Goal: Information Seeking & Learning: Understand process/instructions

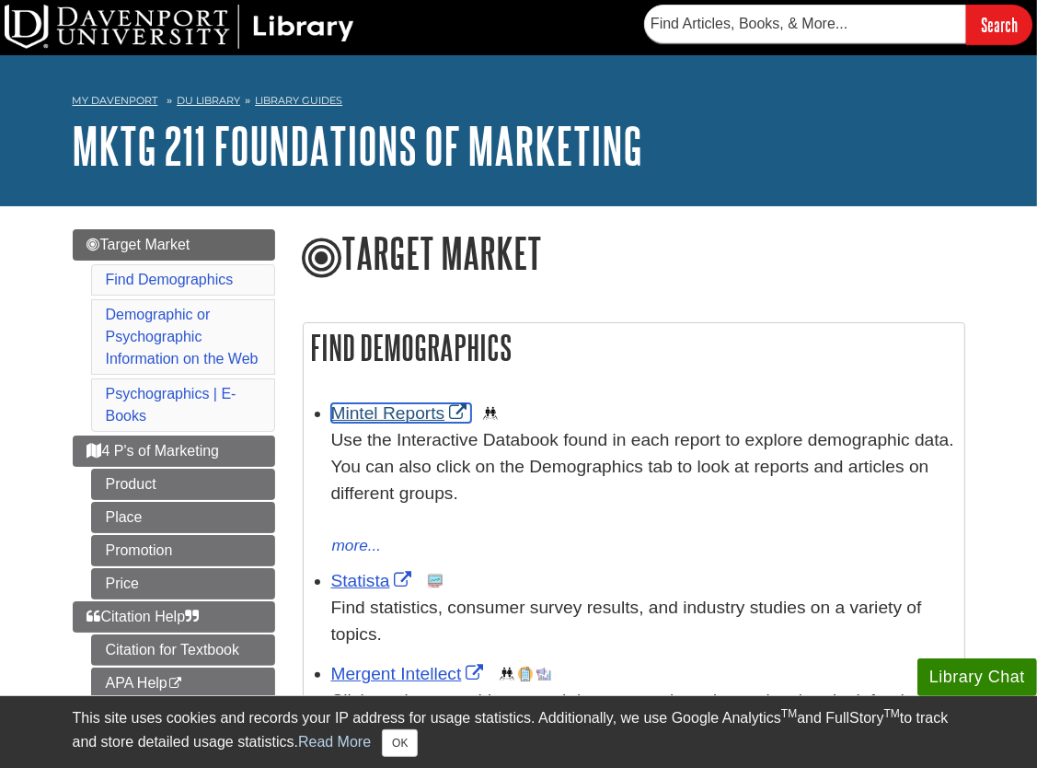
click at [409, 416] on link "Mintel Reports" at bounding box center [401, 412] width 141 height 19
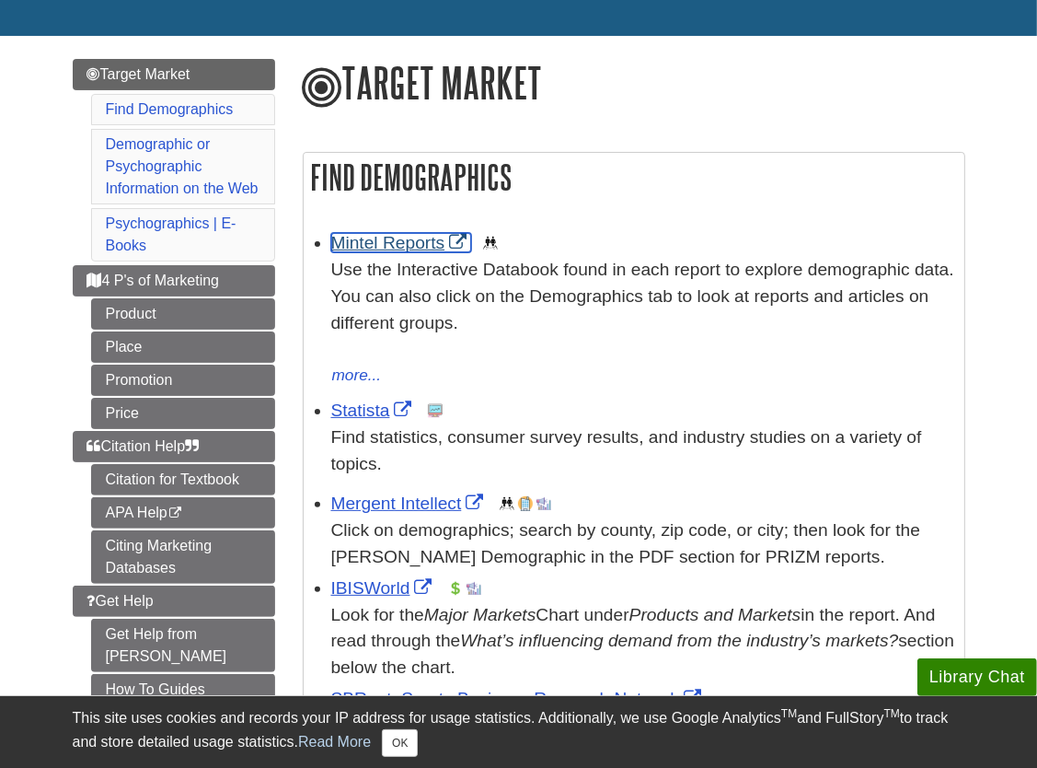
scroll to position [273, 0]
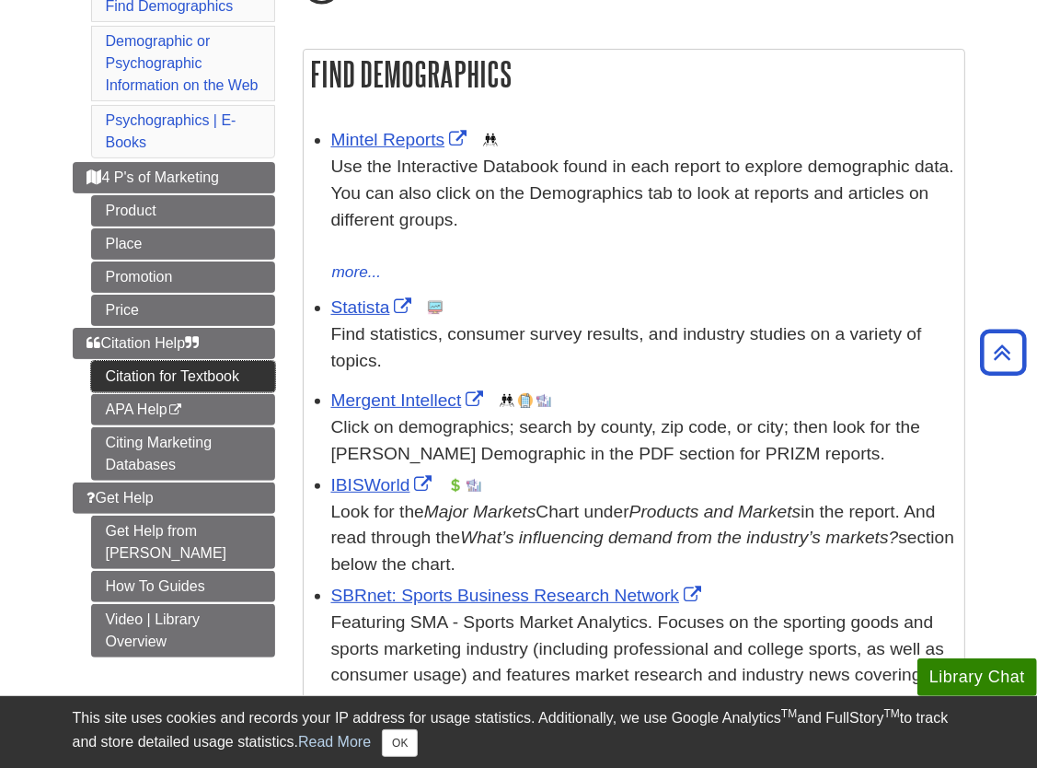
click at [228, 376] on link "Citation for Textbook" at bounding box center [183, 376] width 184 height 31
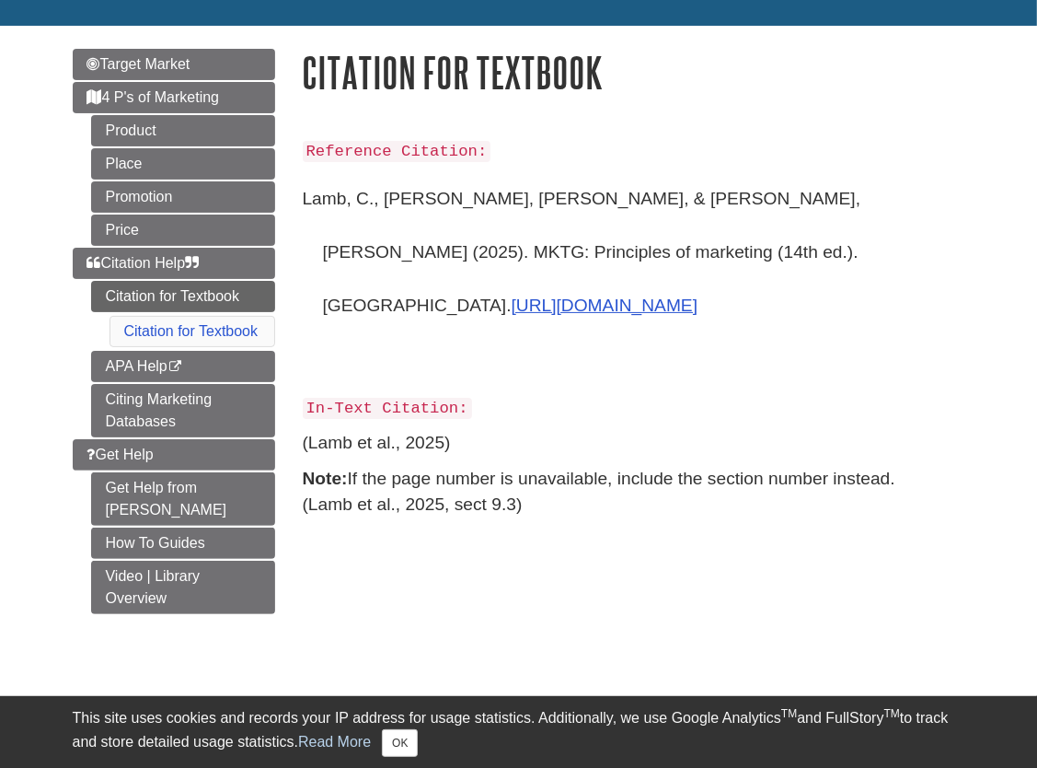
scroll to position [188, 0]
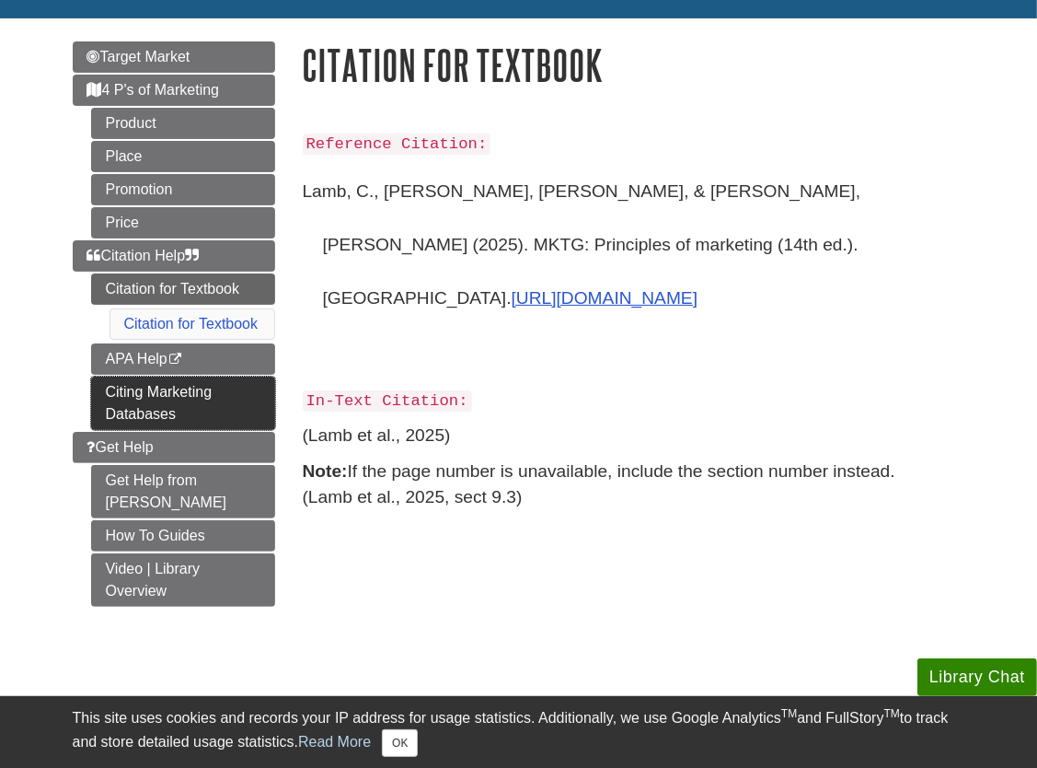
click at [217, 388] on link "Citing Marketing Databases" at bounding box center [183, 403] width 184 height 53
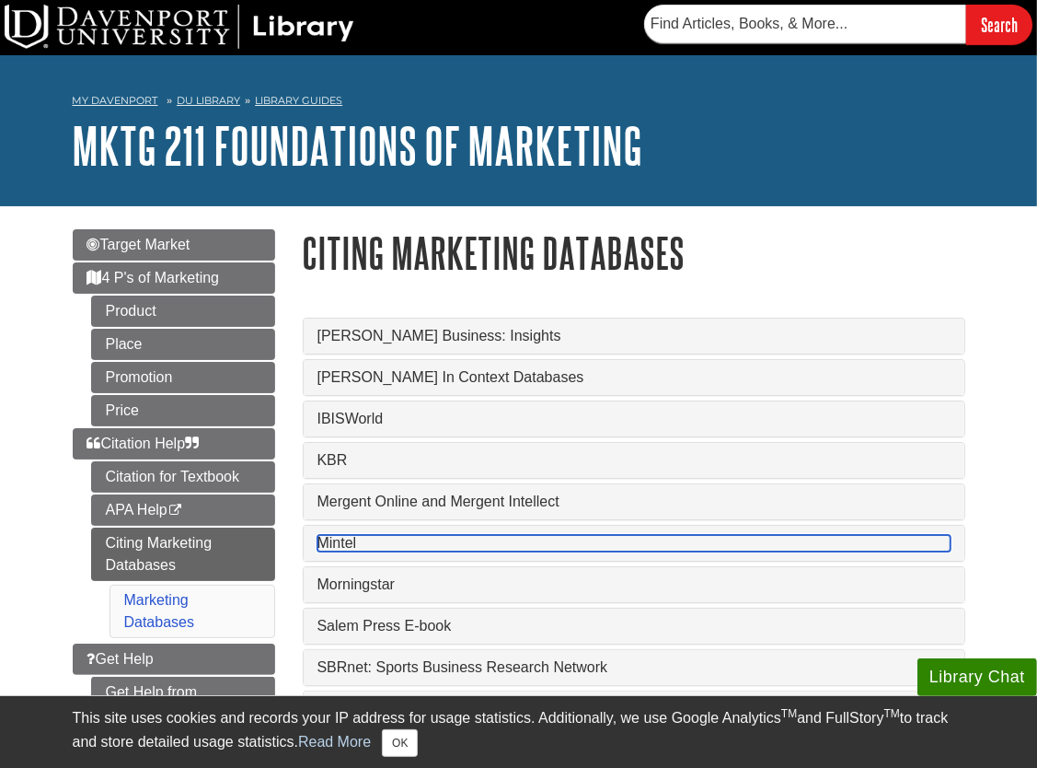
click at [465, 549] on link "Mintel" at bounding box center [634, 543] width 633 height 17
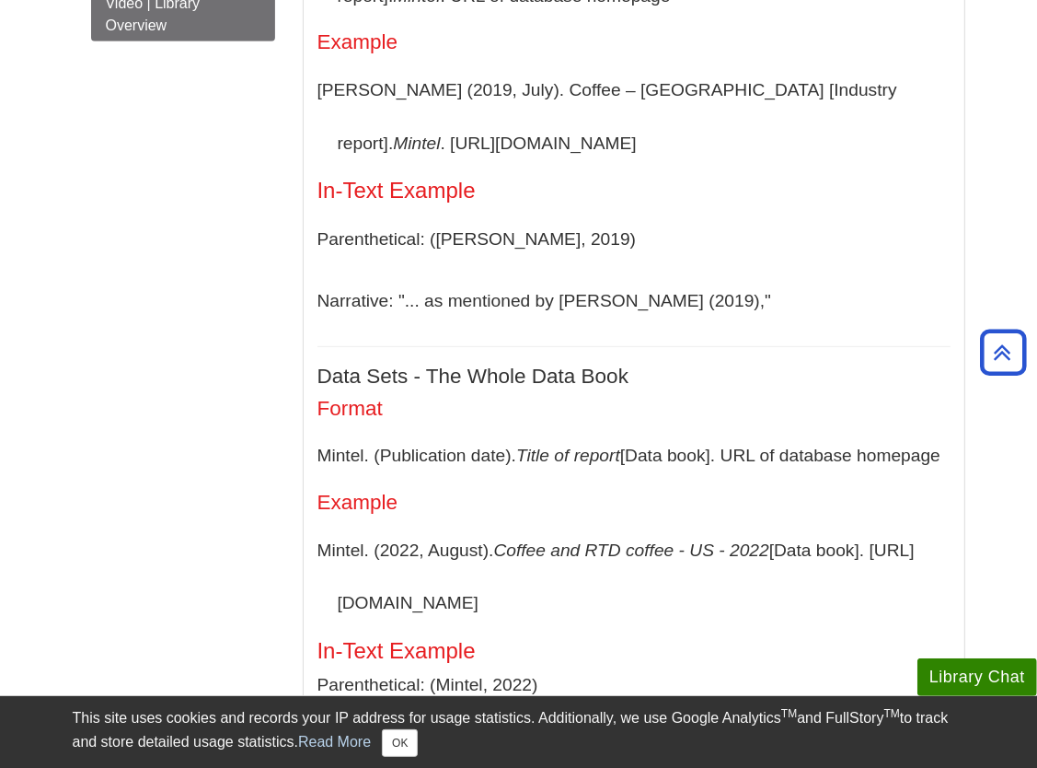
scroll to position [782, 0]
